Goal: Task Accomplishment & Management: Complete application form

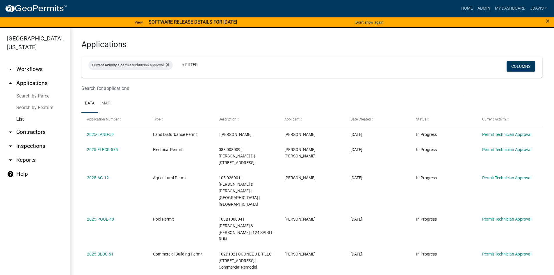
select select "2: 50"
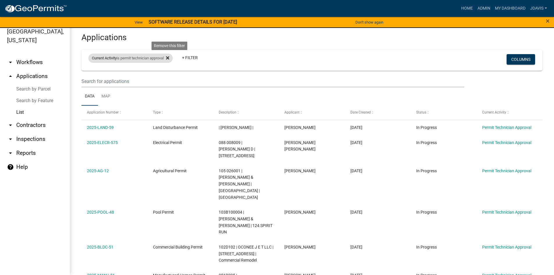
click at [169, 56] on icon at bounding box center [167, 58] width 3 height 5
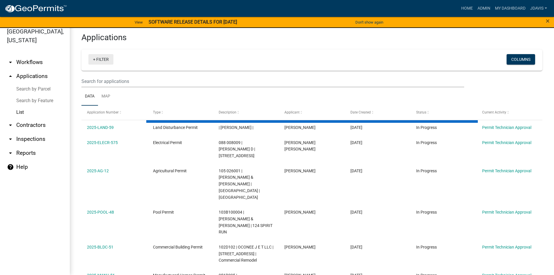
click at [94, 59] on link "+ Filter" at bounding box center [100, 59] width 25 height 10
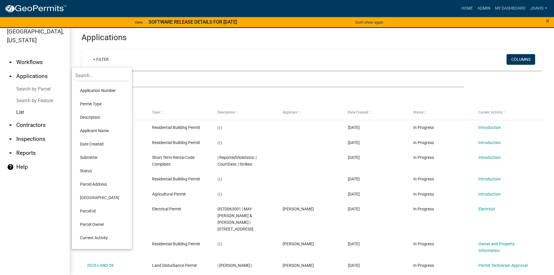
click at [103, 235] on li "Current Activity" at bounding box center [101, 237] width 53 height 13
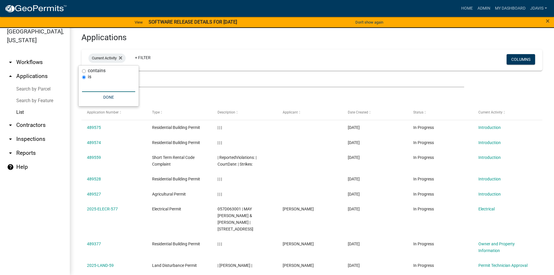
click at [96, 88] on input "text" at bounding box center [108, 86] width 53 height 12
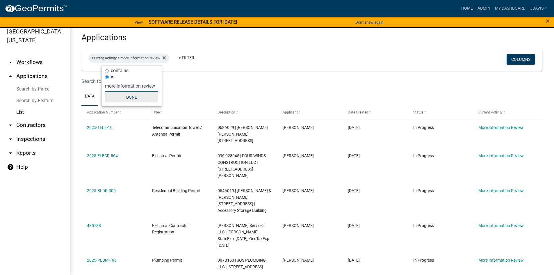
type input "more information review"
click at [127, 96] on button "Done" at bounding box center [131, 97] width 53 height 10
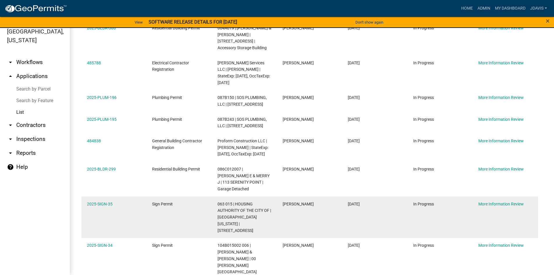
scroll to position [135, 0]
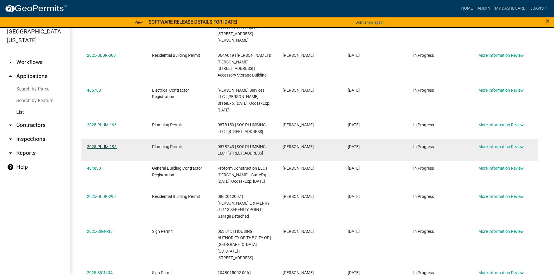
click at [108, 144] on link "2025-PLUM-195" at bounding box center [102, 146] width 30 height 5
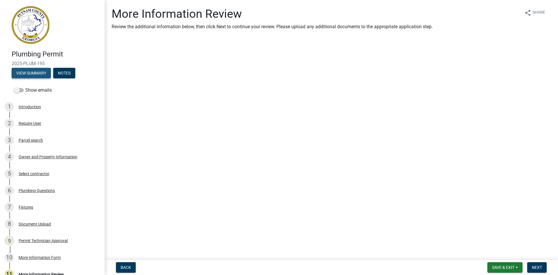
click at [45, 70] on button "View Summary" at bounding box center [31, 73] width 39 height 10
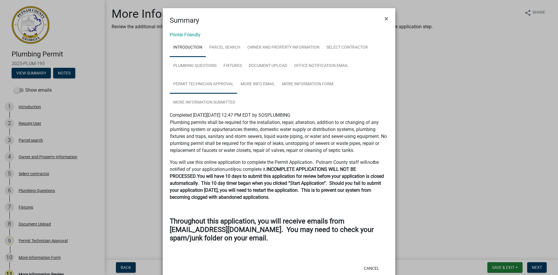
click at [213, 79] on link "Permit Technician Approval" at bounding box center [203, 84] width 67 height 19
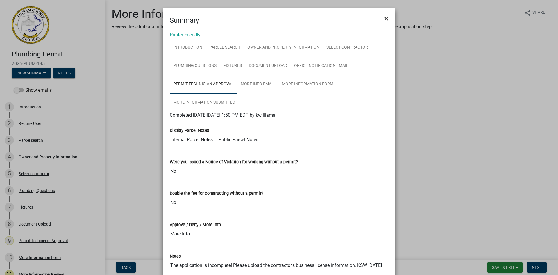
click at [384, 18] on span "×" at bounding box center [386, 19] width 4 height 8
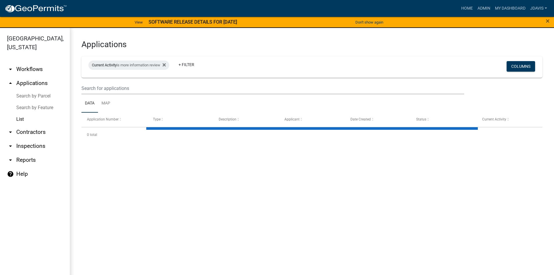
select select "2: 50"
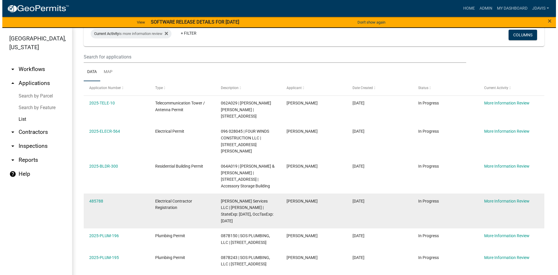
scroll to position [87, 0]
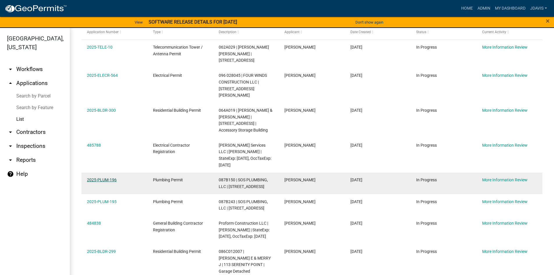
click at [103, 177] on link "2025-PLUM-196" at bounding box center [102, 179] width 30 height 5
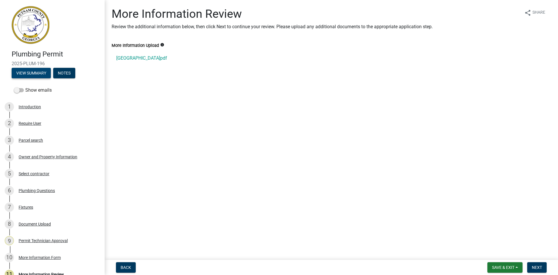
click at [35, 72] on button "View Summary" at bounding box center [31, 73] width 39 height 10
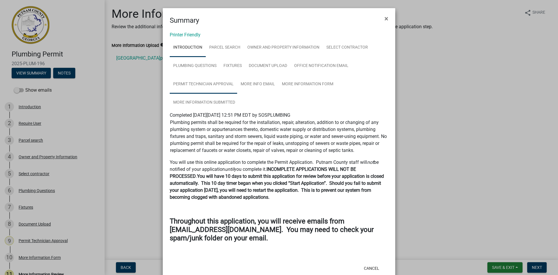
click at [194, 84] on link "Permit Technician Approval" at bounding box center [203, 84] width 67 height 19
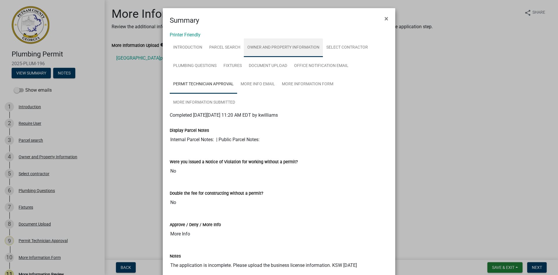
click at [273, 50] on link "Owner and Property Information" at bounding box center [283, 47] width 79 height 19
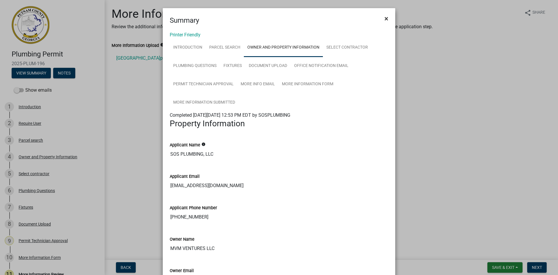
click at [387, 19] on button "×" at bounding box center [386, 18] width 13 height 16
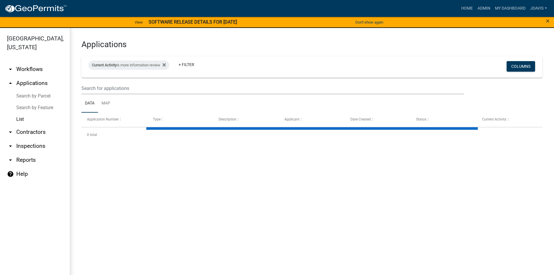
select select "2: 50"
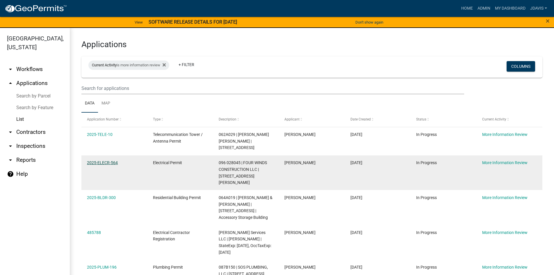
click at [109, 160] on link "2025-ELECR-564" at bounding box center [102, 162] width 31 height 5
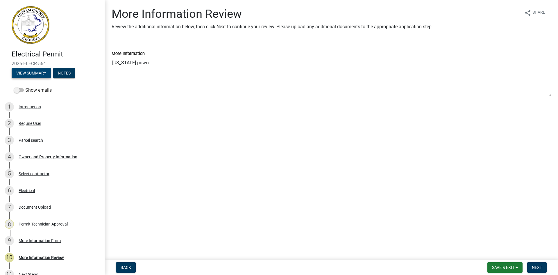
click at [44, 73] on button "View Summary" at bounding box center [31, 73] width 39 height 10
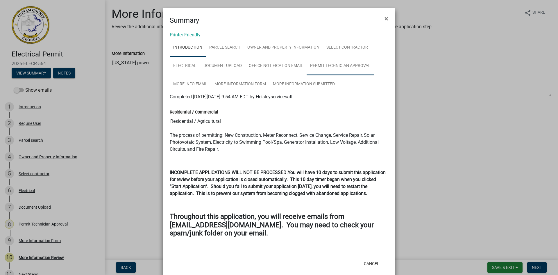
click at [313, 60] on link "Permit Technician Approval" at bounding box center [340, 66] width 67 height 19
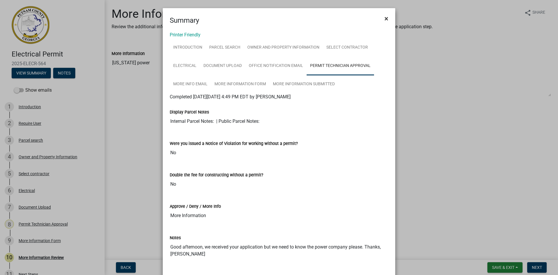
click at [382, 20] on button "×" at bounding box center [386, 18] width 13 height 16
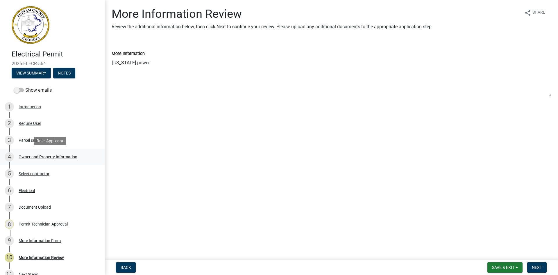
click at [34, 156] on div "Owner and Property Information" at bounding box center [48, 157] width 59 height 4
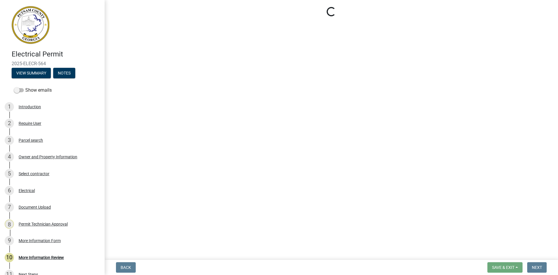
select select "34fe85c2-5f76-4343-b6bb-8ca387e0bed7"
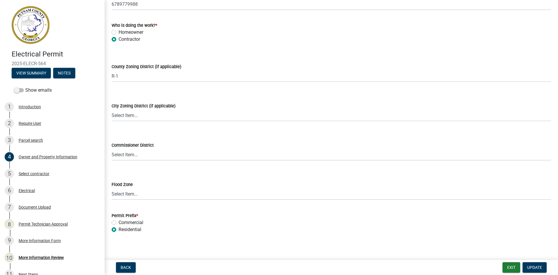
scroll to position [1005, 0]
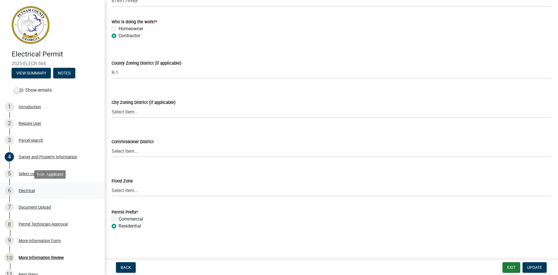
click at [31, 189] on div "Electrical" at bounding box center [27, 190] width 16 height 4
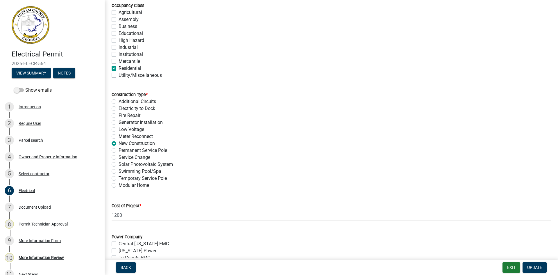
scroll to position [233, 0]
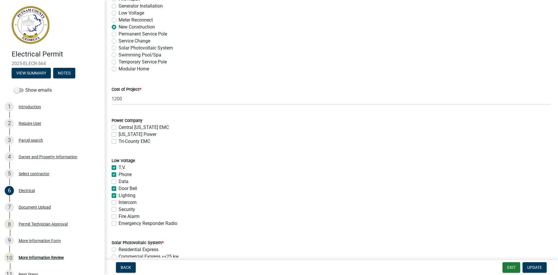
click at [119, 134] on label "[US_STATE] Power" at bounding box center [138, 134] width 38 height 7
click at [119, 134] on input "[US_STATE] Power" at bounding box center [121, 133] width 4 height 4
checkbox input "true"
checkbox input "false"
checkbox input "true"
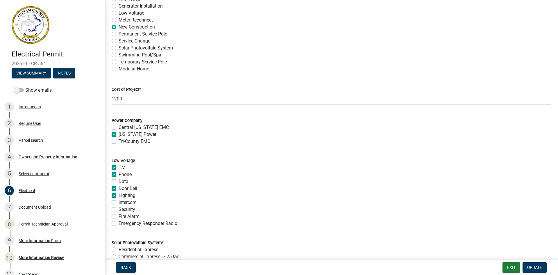
checkbox input "false"
click at [535, 270] on button "Update" at bounding box center [535, 267] width 24 height 10
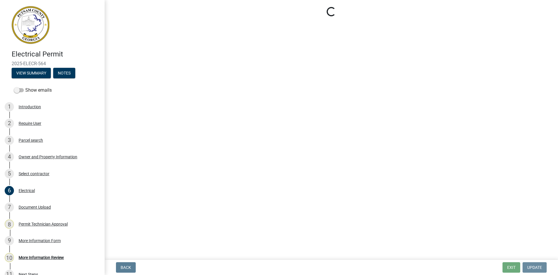
scroll to position [0, 0]
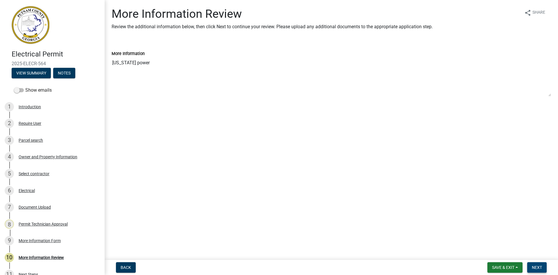
click at [535, 265] on span "Next" at bounding box center [537, 267] width 10 height 5
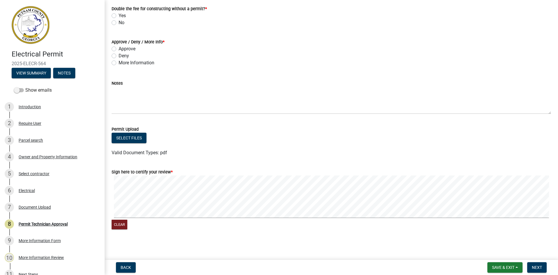
scroll to position [99, 0]
click at [119, 19] on label "No" at bounding box center [122, 21] width 6 height 7
click at [119, 19] on input "No" at bounding box center [121, 20] width 4 height 4
radio input "true"
click at [119, 46] on label "Approve" at bounding box center [127, 47] width 17 height 7
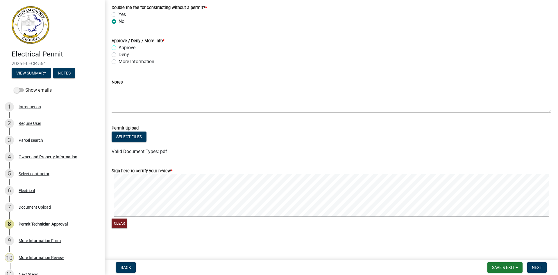
click at [119, 46] on input "Approve" at bounding box center [121, 46] width 4 height 4
radio input "true"
click at [541, 265] on span "Next" at bounding box center [537, 267] width 10 height 5
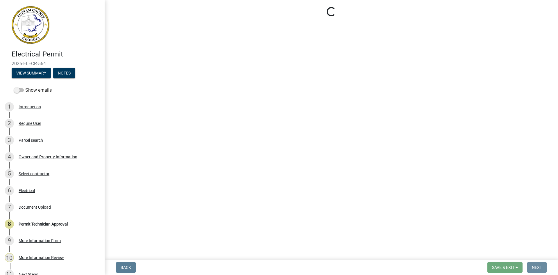
scroll to position [0, 0]
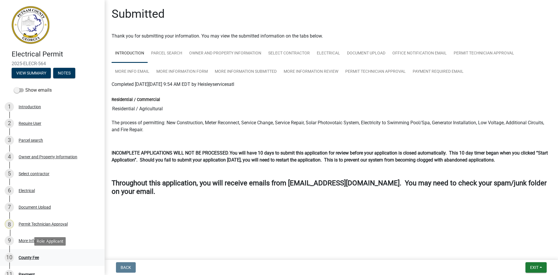
click at [34, 257] on div "County Fee" at bounding box center [29, 257] width 20 height 4
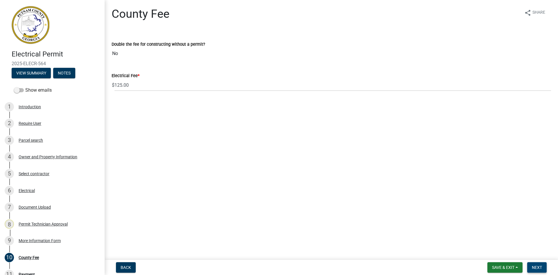
click at [535, 265] on span "Next" at bounding box center [537, 267] width 10 height 5
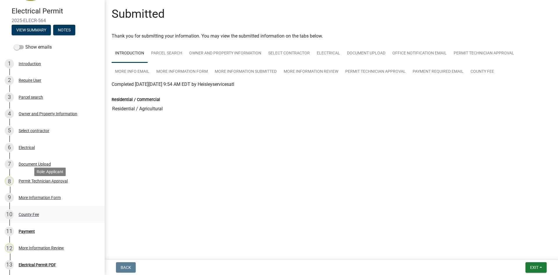
scroll to position [87, 0]
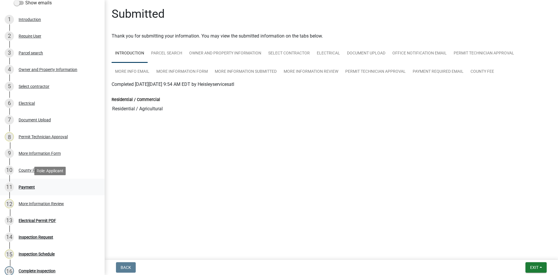
click at [32, 187] on div "Payment" at bounding box center [27, 187] width 16 height 4
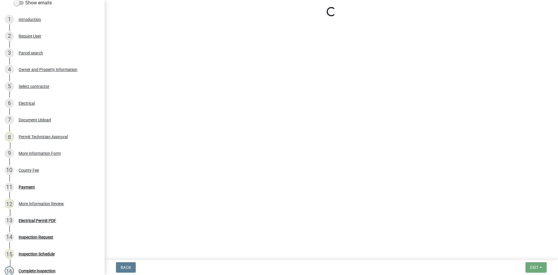
select select "3: 3"
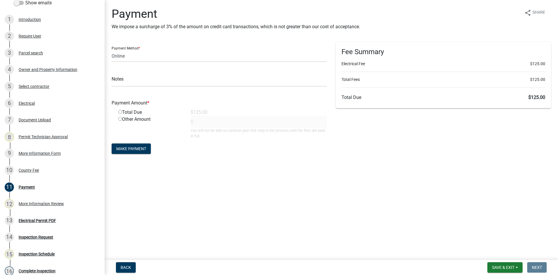
click at [502, 262] on nav "Back Save & Exit Save Save & Exit Next" at bounding box center [331, 267] width 453 height 15
click at [501, 266] on span "Save & Exit" at bounding box center [503, 267] width 22 height 5
click at [499, 256] on button "Save & Exit" at bounding box center [499, 252] width 47 height 14
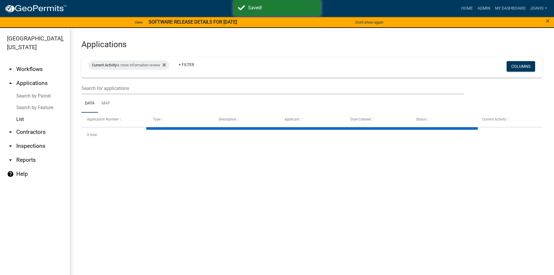
select select "2: 50"
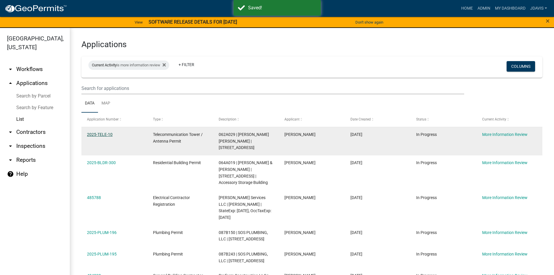
click at [110, 134] on link "2025-TELE-10" at bounding box center [100, 134] width 26 height 5
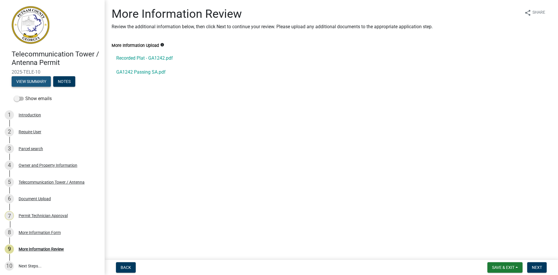
click at [32, 83] on button "View Summary" at bounding box center [31, 81] width 39 height 10
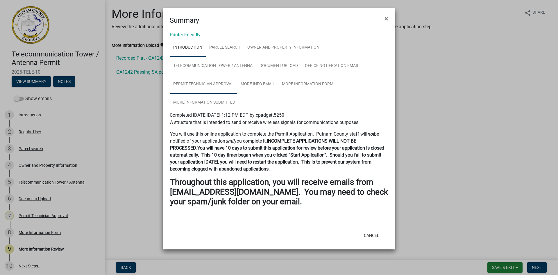
click at [200, 83] on link "Permit Technician Approval" at bounding box center [203, 84] width 67 height 19
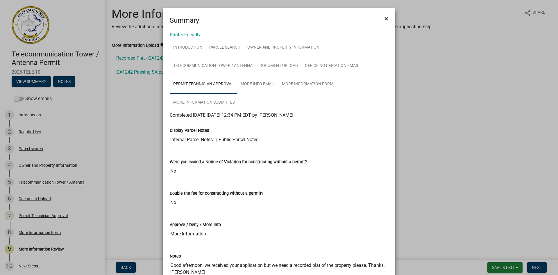
click at [385, 17] on span "×" at bounding box center [386, 19] width 4 height 8
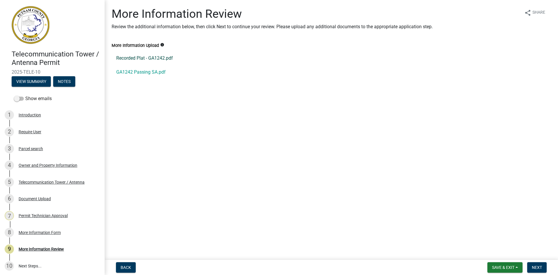
click at [137, 59] on link "Recorded Plat - GA1242.pdf" at bounding box center [331, 58] width 439 height 14
click at [44, 197] on div "Document Upload" at bounding box center [35, 198] width 32 height 4
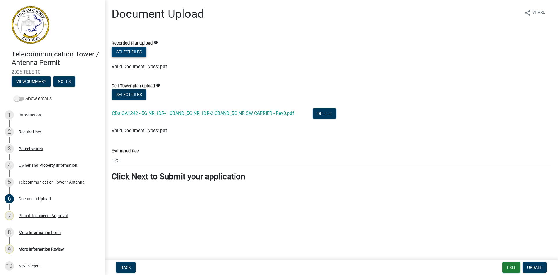
click at [140, 52] on button "Select files" at bounding box center [129, 52] width 35 height 10
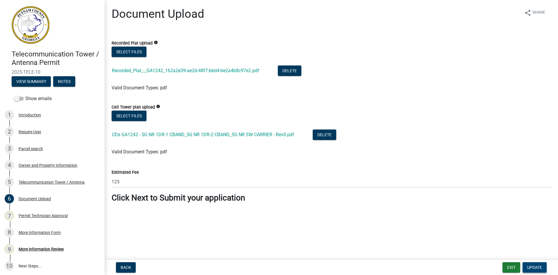
click at [538, 269] on span "Update" at bounding box center [534, 267] width 15 height 5
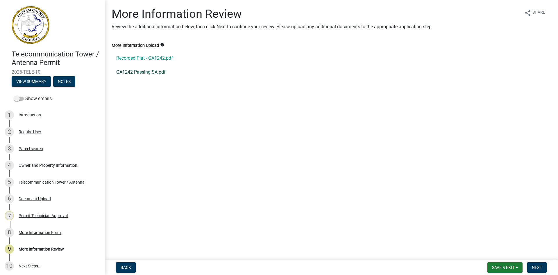
click at [146, 72] on link "GA1242 Passing SA.pdf" at bounding box center [331, 72] width 439 height 14
click at [539, 269] on span "Next" at bounding box center [537, 267] width 10 height 5
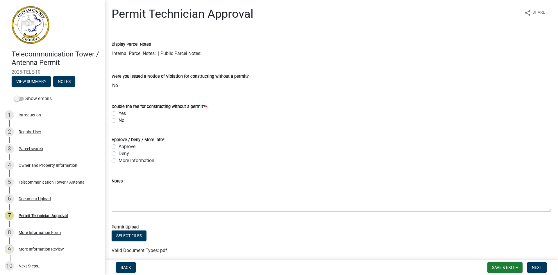
click at [119, 120] on label "No" at bounding box center [122, 120] width 6 height 7
click at [119, 120] on input "No" at bounding box center [121, 119] width 4 height 4
radio input "true"
click at [119, 148] on label "Approve" at bounding box center [127, 146] width 17 height 7
click at [119, 147] on input "Approve" at bounding box center [121, 145] width 4 height 4
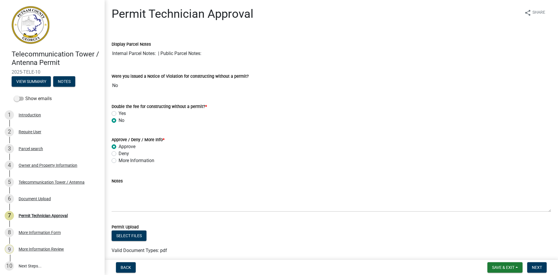
radio input "true"
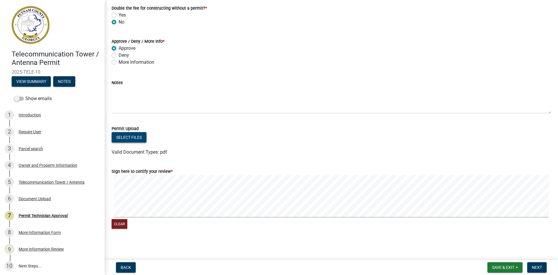
scroll to position [99, 0]
click at [450, 218] on signature-pad at bounding box center [331, 196] width 439 height 44
click at [536, 266] on span "Next" at bounding box center [537, 267] width 10 height 5
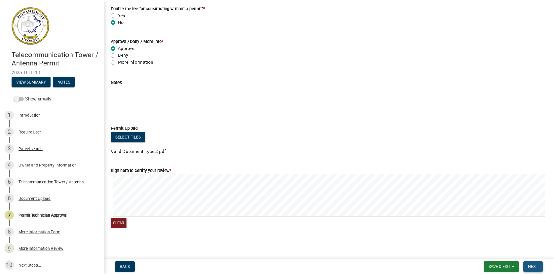
scroll to position [0, 0]
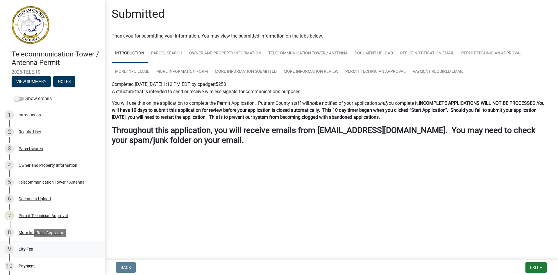
click at [26, 248] on div "City Fee" at bounding box center [26, 249] width 14 height 4
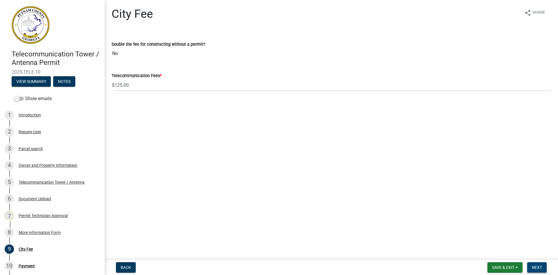
click at [537, 267] on span "Next" at bounding box center [537, 267] width 10 height 5
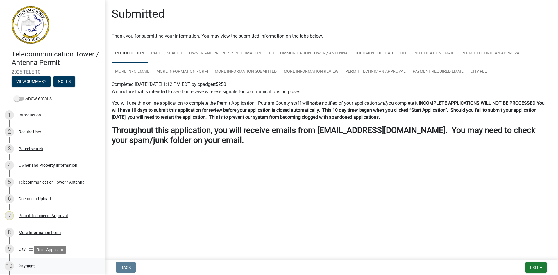
click at [30, 264] on div "Payment" at bounding box center [27, 266] width 16 height 4
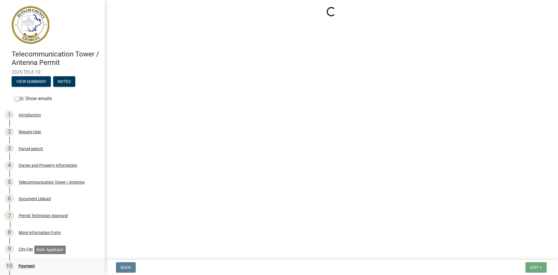
select select "3: 3"
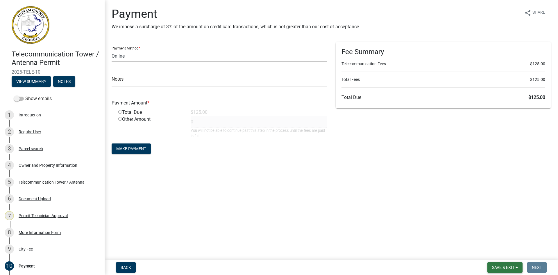
click at [505, 268] on span "Save & Exit" at bounding box center [503, 267] width 22 height 5
click at [510, 252] on button "Save & Exit" at bounding box center [499, 252] width 47 height 14
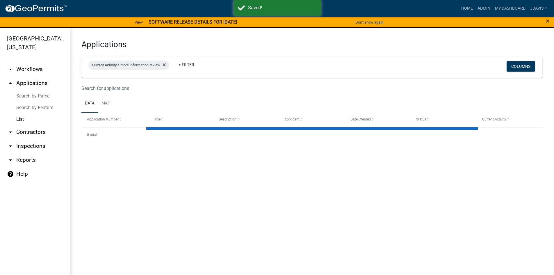
select select "2: 50"
